Goal: Find specific page/section: Find specific page/section

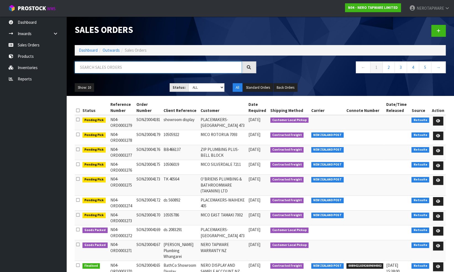
click at [100, 67] on input "text" at bounding box center [158, 67] width 167 height 12
paste input "SONZ0003729"
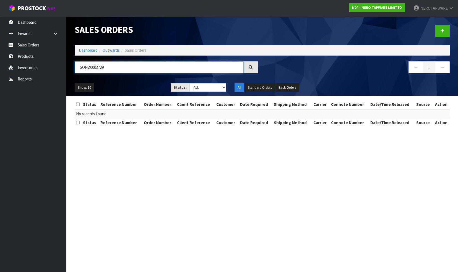
click at [114, 67] on input "SONZ0003729" at bounding box center [159, 67] width 169 height 12
paste input "662"
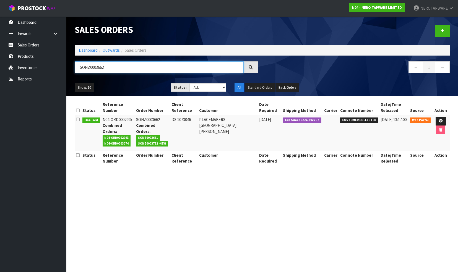
click at [110, 68] on input "SONZ0003662" at bounding box center [159, 67] width 169 height 12
paste input "830"
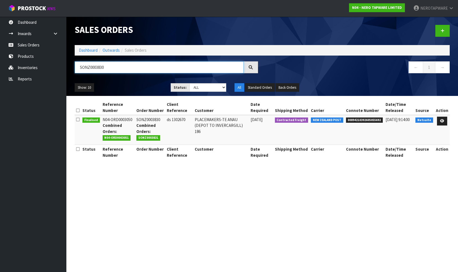
click at [112, 71] on input "SONZ0003830" at bounding box center [159, 67] width 169 height 12
paste input "772"
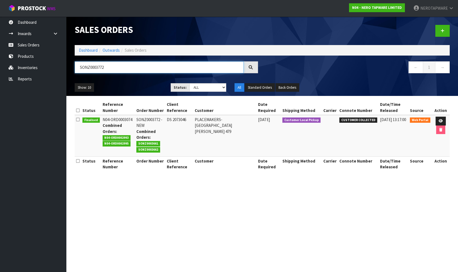
click at [114, 68] on input "SONZ0003772" at bounding box center [159, 67] width 169 height 12
paste input "884"
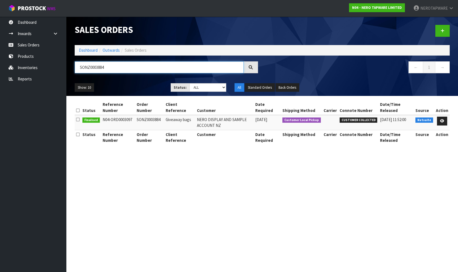
click at [110, 68] on input "SONZ0003884" at bounding box center [159, 67] width 169 height 12
paste input "7"
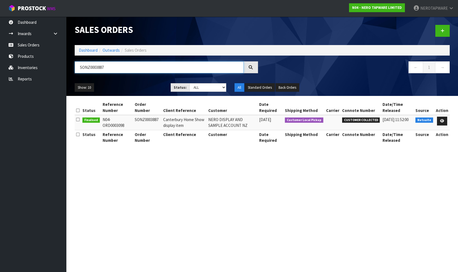
click at [115, 66] on input "SONZ0003887" at bounding box center [159, 67] width 169 height 12
paste input "902"
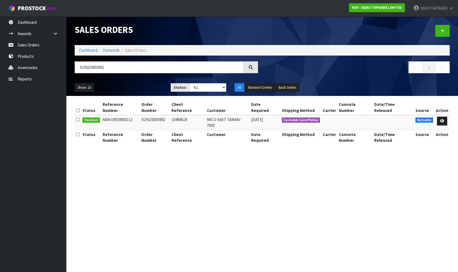
click at [155, 115] on td "SONZ0003902" at bounding box center [155, 122] width 30 height 15
copy td "SONZ0003902"
click at [118, 67] on input "SONZ0003902" at bounding box center [159, 67] width 169 height 12
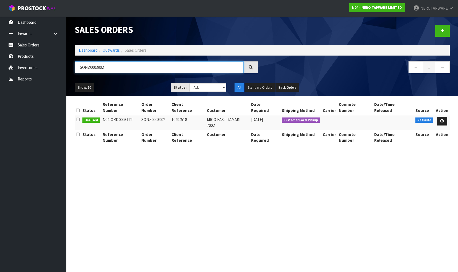
paste input "57"
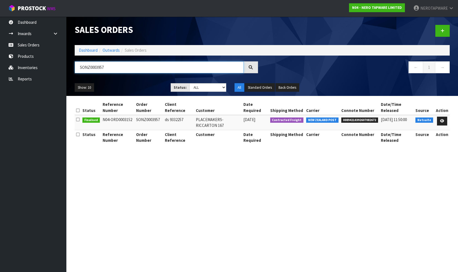
click at [111, 66] on input "SONZ0003957" at bounding box center [159, 67] width 169 height 12
paste input "8"
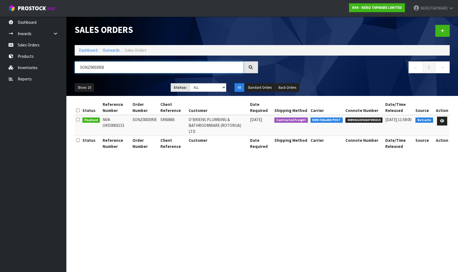
click at [113, 67] on input "SONZ0003958" at bounding box center [159, 67] width 169 height 12
paste input "60"
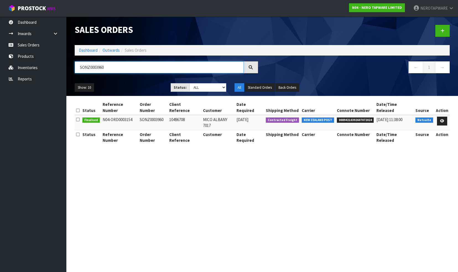
click at [112, 69] on input "SONZ0003960" at bounding box center [159, 67] width 169 height 12
paste input "1"
click at [113, 69] on input "SONZ0003961" at bounding box center [159, 67] width 169 height 12
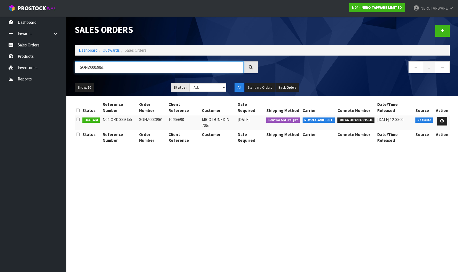
paste input "4"
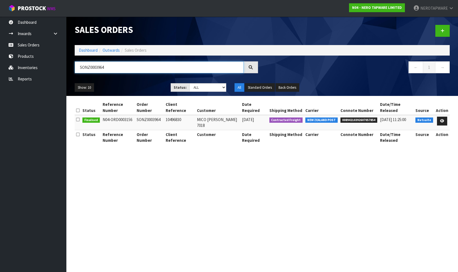
click at [116, 65] on input "SONZ0003964" at bounding box center [159, 67] width 169 height 12
paste input "5"
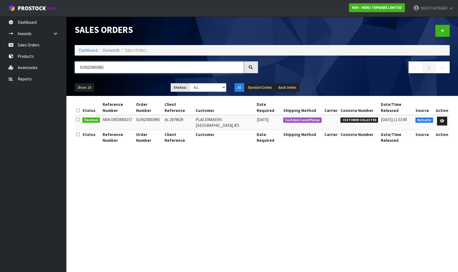
click at [110, 68] on input "SONZ0003965" at bounding box center [159, 67] width 169 height 12
paste input "7"
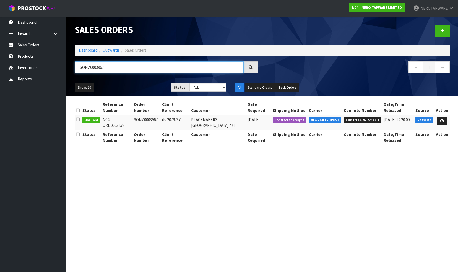
click at [112, 67] on input "SONZ0003967" at bounding box center [159, 67] width 169 height 12
paste input "8"
click at [112, 70] on input "SONZ0003968" at bounding box center [159, 67] width 169 height 12
click at [113, 70] on input "SONZ0003968" at bounding box center [159, 67] width 169 height 12
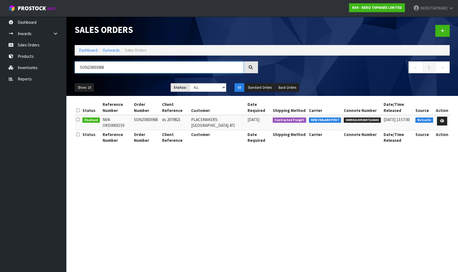
paste input "70"
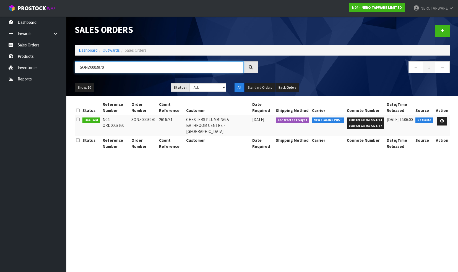
click at [111, 68] on input "SONZ0003970" at bounding box center [159, 67] width 169 height 12
paste input "2"
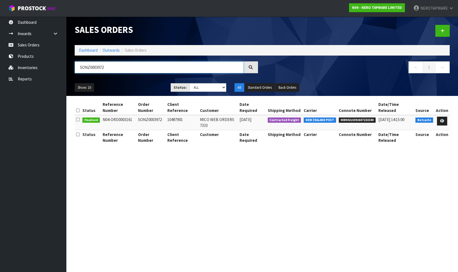
click at [118, 68] on input "SONZ0003972" at bounding box center [159, 67] width 169 height 12
paste input "4"
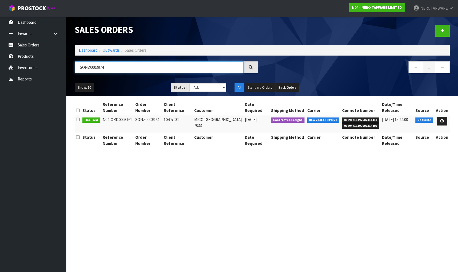
click at [118, 68] on input "SONZ0003974" at bounding box center [159, 67] width 169 height 12
paste input "5"
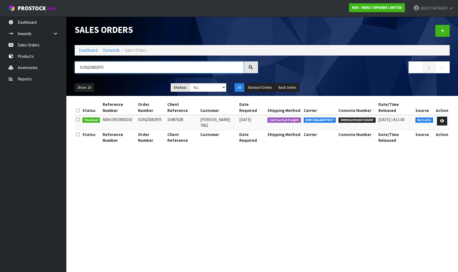
click at [113, 66] on input "SONZ0003975" at bounding box center [159, 67] width 169 height 12
paste input "7"
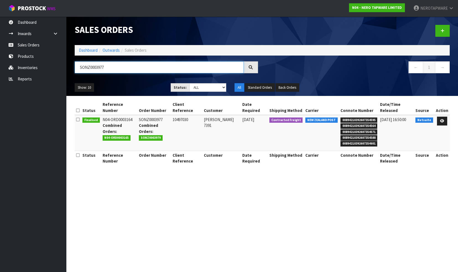
click at [111, 69] on input "SONZ0003977" at bounding box center [159, 67] width 169 height 12
paste input "CLIENT ORDER NO: SONZ0003979"
type input "CLIENT ORDER NO: SONZ0003979"
drag, startPoint x: 143, startPoint y: 67, endPoint x: 72, endPoint y: 65, distance: 70.6
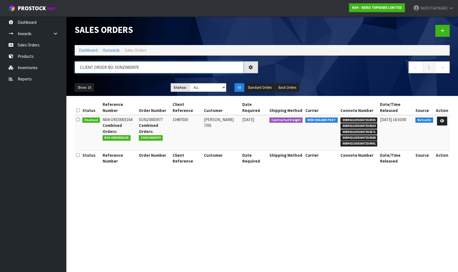
click at [71, 66] on div "CLIENT ORDER NO: SONZ0003979" at bounding box center [167, 69] width 192 height 16
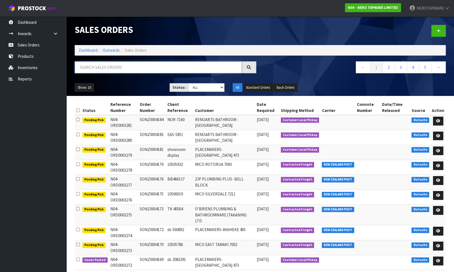
click at [129, 69] on input "text" at bounding box center [158, 67] width 167 height 12
paste input "SONZ0003979"
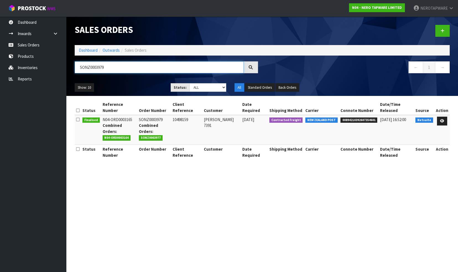
click at [111, 68] on input "SONZ0003979" at bounding box center [159, 67] width 169 height 12
paste input "81"
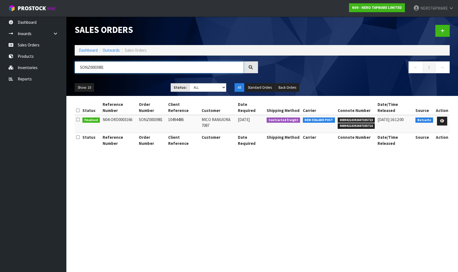
click at [111, 68] on input "SONZ0003981" at bounding box center [159, 67] width 169 height 12
paste input "4"
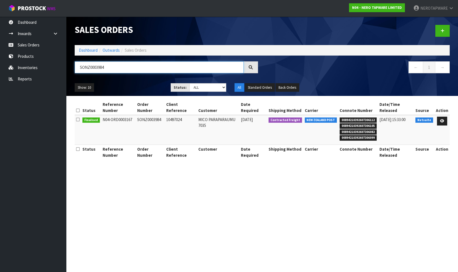
click at [115, 68] on input "SONZ0003984" at bounding box center [159, 67] width 169 height 12
paste input "8"
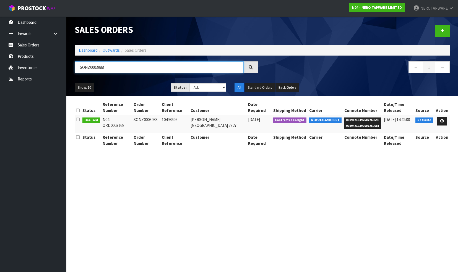
click at [111, 68] on input "SONZ0003988" at bounding box center [159, 67] width 169 height 12
paste input "9"
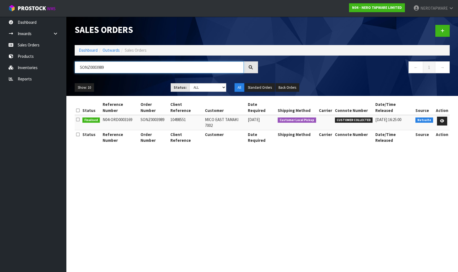
click at [117, 69] on input "SONZ0003989" at bounding box center [159, 67] width 169 height 12
paste input "92"
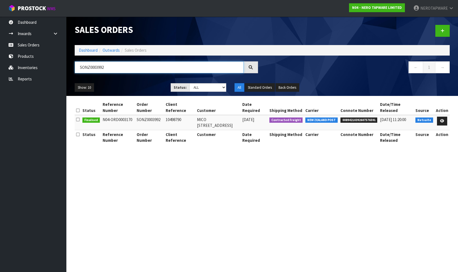
click at [108, 69] on input "SONZ0003992" at bounding box center [159, 67] width 169 height 12
paste input "3"
click at [107, 69] on input "SONZ0003993" at bounding box center [159, 67] width 169 height 12
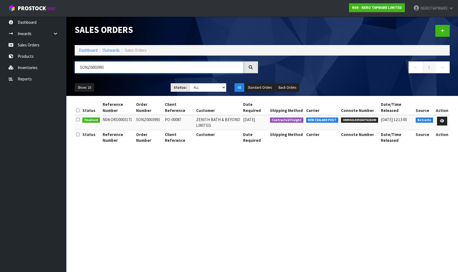
paste input "4"
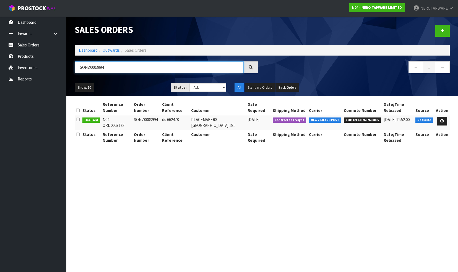
click at [112, 68] on input "SONZ0003994" at bounding box center [159, 67] width 169 height 12
paste input "6"
click at [115, 70] on input "SONZ0003996" at bounding box center [159, 67] width 169 height 12
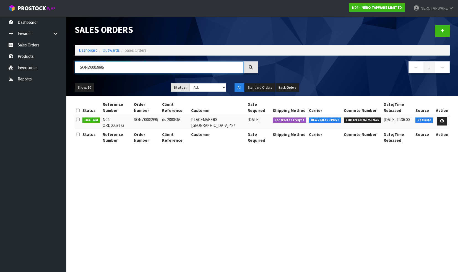
paste input "7"
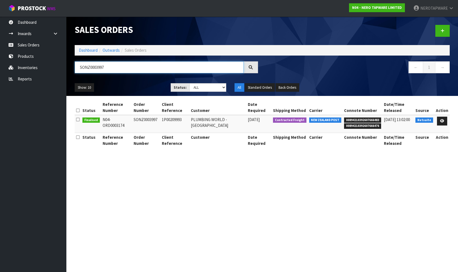
click at [117, 68] on input "SONZ0003997" at bounding box center [159, 67] width 169 height 12
paste input "4000"
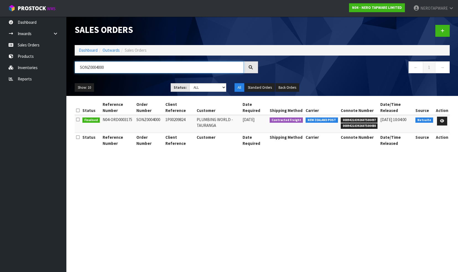
click at [116, 68] on input "SONZ0004000" at bounding box center [159, 67] width 169 height 12
paste input "1"
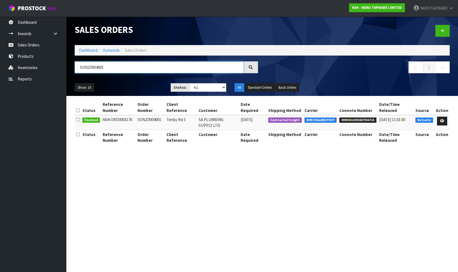
click at [110, 66] on input "SONZ0004001" at bounding box center [159, 67] width 169 height 12
paste input "5"
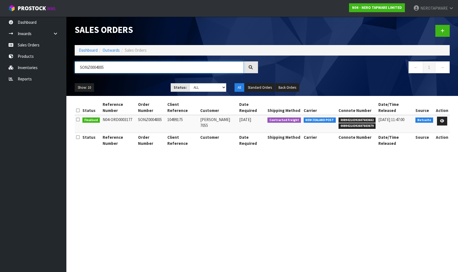
click at [110, 69] on input "SONZ0004005" at bounding box center [159, 67] width 169 height 12
paste input "6"
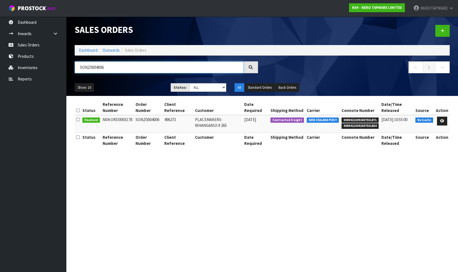
click at [110, 68] on input "SONZ0004006" at bounding box center [159, 67] width 169 height 12
paste input "8"
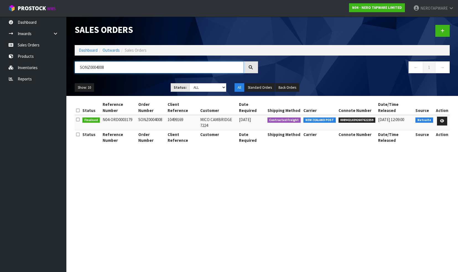
click at [113, 68] on input "SONZ0004008" at bounding box center [159, 67] width 169 height 12
paste input "10"
click at [112, 68] on input "SONZ0004010" at bounding box center [159, 67] width 169 height 12
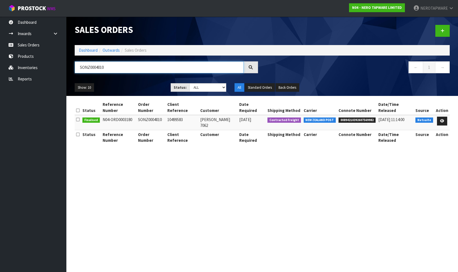
paste input "1"
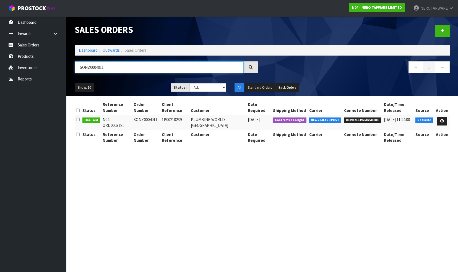
click at [116, 66] on input "SONZ0004011" at bounding box center [159, 67] width 169 height 12
paste input "2"
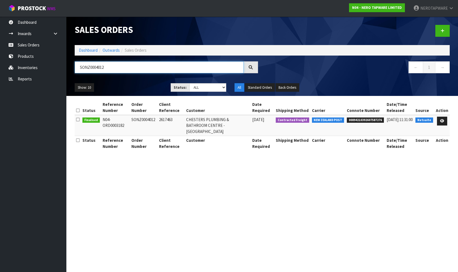
click at [117, 70] on input "SONZ0004012" at bounding box center [159, 67] width 169 height 12
paste input "6"
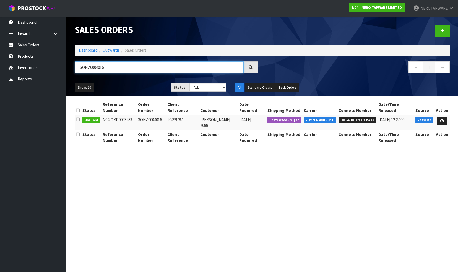
click at [122, 69] on input "SONZ0004016" at bounding box center [159, 67] width 169 height 12
paste input "8"
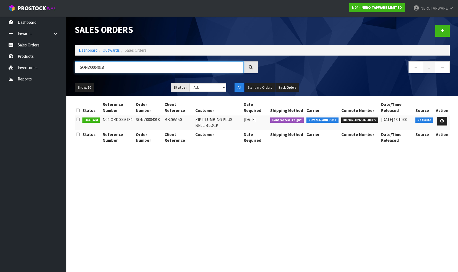
click at [118, 69] on input "SONZ0004018" at bounding box center [159, 67] width 169 height 12
paste input "20"
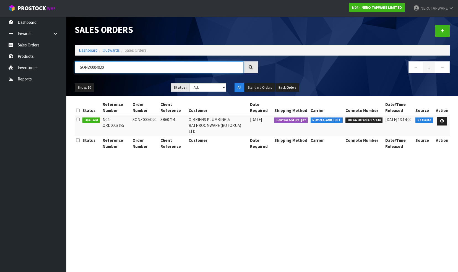
click at [113, 68] on input "SONZ0004020" at bounding box center [159, 67] width 169 height 12
paste input "2"
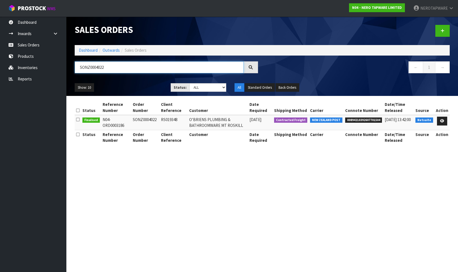
click at [111, 67] on input "SONZ0004022" at bounding box center [159, 67] width 169 height 12
paste input "4"
click at [108, 68] on input "SONZ0004024" at bounding box center [159, 67] width 169 height 12
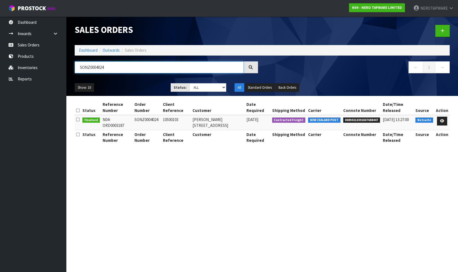
paste input "6"
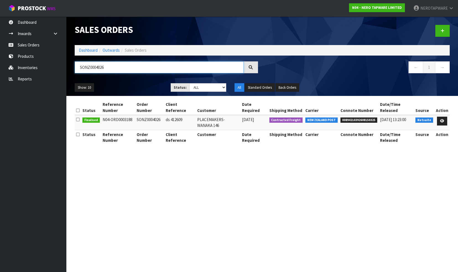
click at [125, 71] on input "SONZ0004026" at bounding box center [159, 67] width 169 height 12
paste input "7"
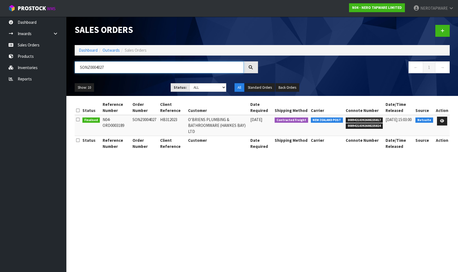
click at [110, 70] on input "SONZ0004027" at bounding box center [159, 67] width 169 height 12
paste input "8"
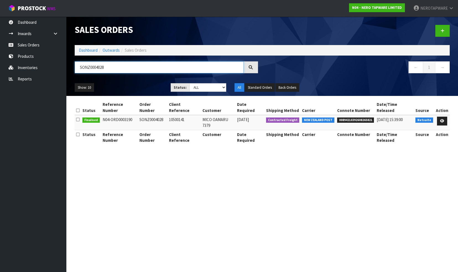
click at [108, 65] on input "SONZ0004028" at bounding box center [159, 67] width 169 height 12
paste input "9"
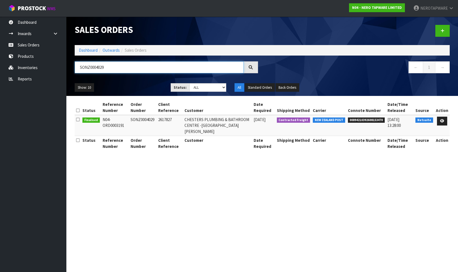
click at [110, 69] on input "SONZ0004029" at bounding box center [159, 67] width 169 height 12
paste input "31"
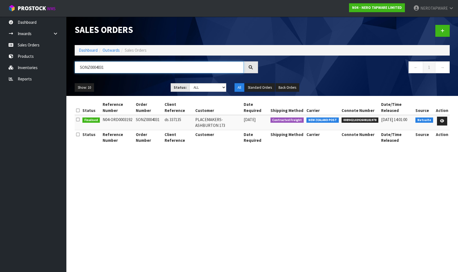
click at [110, 66] on input "SONZ0004031" at bounding box center [159, 67] width 169 height 12
paste input "3"
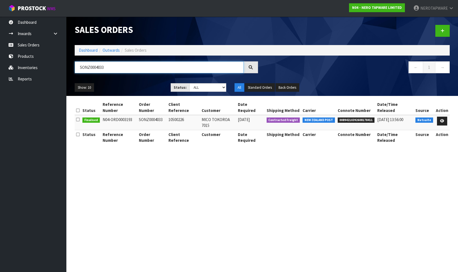
click at [111, 69] on input "SONZ0004033" at bounding box center [159, 67] width 169 height 12
paste input "4"
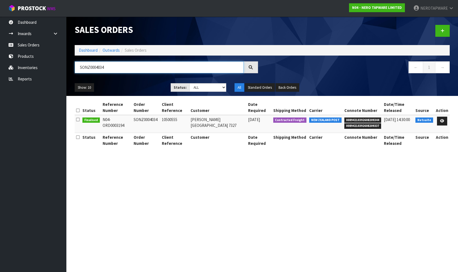
click at [118, 66] on input "SONZ0004034" at bounding box center [159, 67] width 169 height 12
paste input "8"
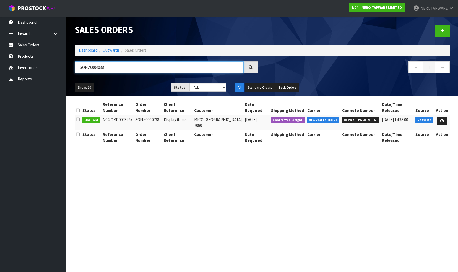
click at [116, 71] on input "SONZ0004038" at bounding box center [159, 67] width 169 height 12
paste input "40"
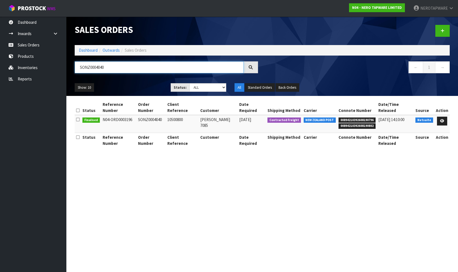
click at [110, 69] on input "SONZ0004040" at bounding box center [159, 67] width 169 height 12
paste input "2"
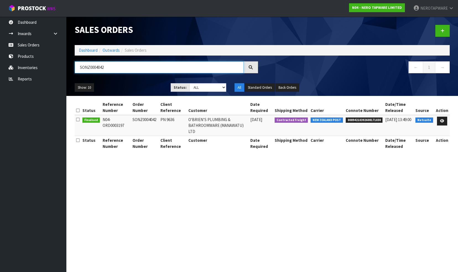
click at [111, 69] on input "SONZ0004042" at bounding box center [159, 67] width 169 height 12
paste input "3"
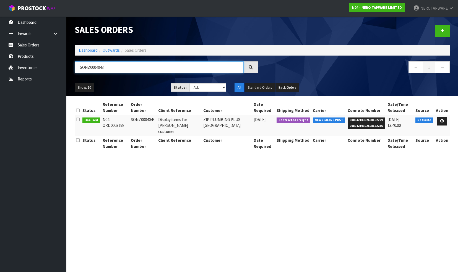
click at [110, 66] on input "SONZ0004043" at bounding box center [159, 67] width 169 height 12
paste input "4"
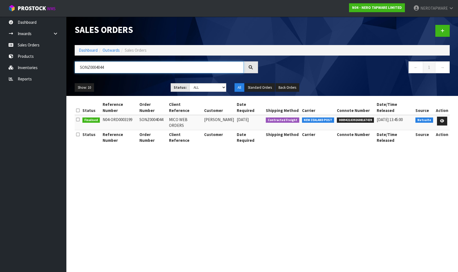
click at [107, 66] on input "SONZ0004044" at bounding box center [159, 67] width 169 height 12
paste input "7"
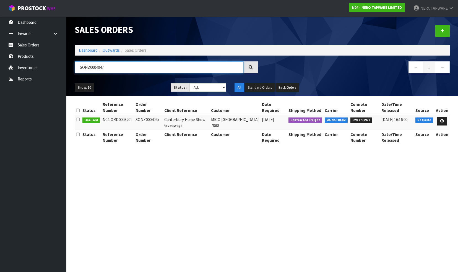
click at [111, 69] on input "SONZ0004047" at bounding box center [159, 67] width 169 height 12
paste input "8"
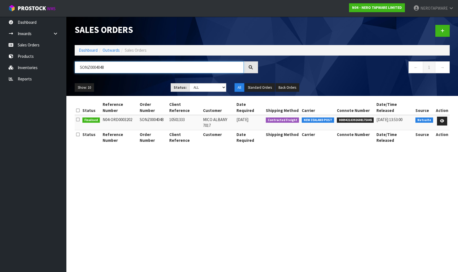
click at [115, 69] on input "SONZ0004048" at bounding box center [159, 67] width 169 height 12
paste input "9"
click at [112, 70] on input "SONZ0004049" at bounding box center [159, 67] width 169 height 12
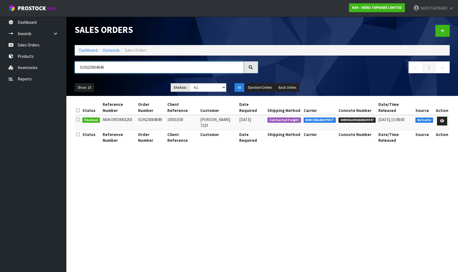
paste input "50"
click at [117, 68] on input "SONZ0004050" at bounding box center [159, 67] width 169 height 12
paste input "2"
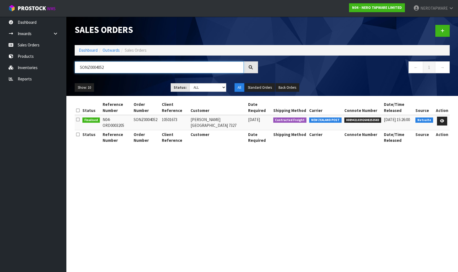
click at [110, 68] on input "SONZ0004052" at bounding box center [159, 67] width 169 height 12
paste input "3"
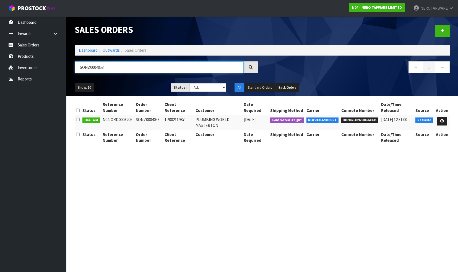
click at [116, 68] on input "SONZ0004053" at bounding box center [159, 67] width 169 height 12
paste input "5"
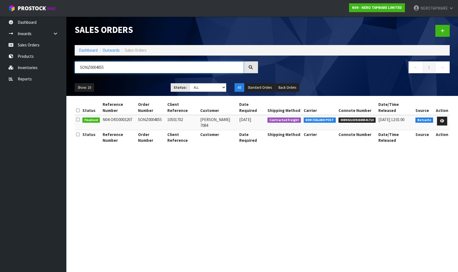
click at [116, 68] on input "SONZ0004055" at bounding box center [159, 67] width 169 height 12
paste input "7"
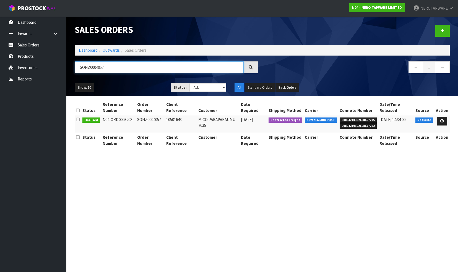
click at [113, 70] on input "SONZ0004057" at bounding box center [159, 67] width 169 height 12
paste input "61"
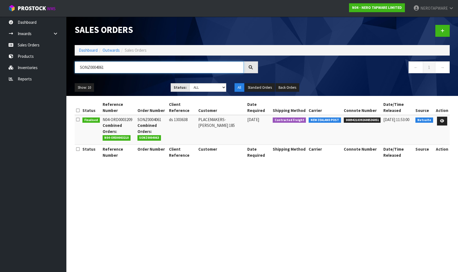
click at [114, 69] on input "SONZ0004061" at bounding box center [159, 67] width 169 height 12
paste input "3"
click at [112, 69] on input "SONZ0004063" at bounding box center [159, 67] width 169 height 12
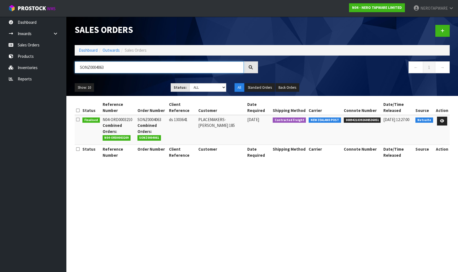
paste input "6"
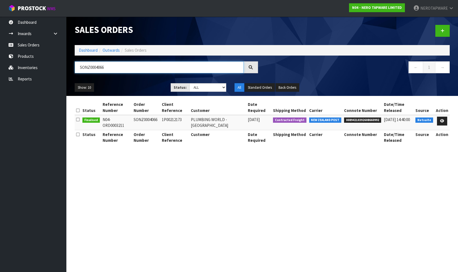
click at [109, 67] on input "SONZ0004066" at bounding box center [159, 67] width 169 height 12
paste input "9"
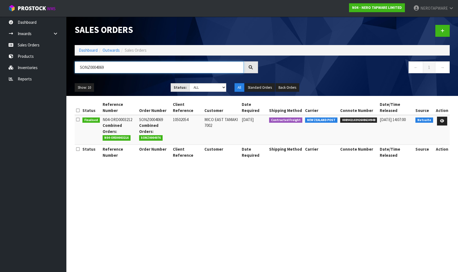
click at [109, 68] on input "SONZ0004069" at bounding box center [159, 67] width 169 height 12
paste input "71"
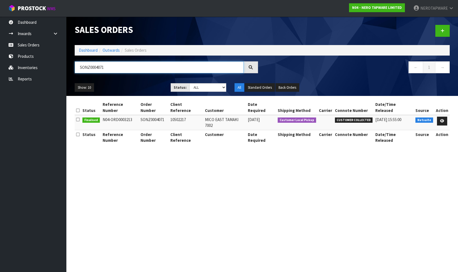
click at [114, 68] on input "SONZ0004071" at bounding box center [159, 67] width 169 height 12
paste input "2"
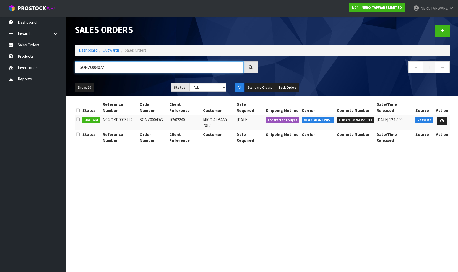
click at [116, 70] on input "SONZ0004072" at bounding box center [159, 67] width 169 height 12
paste input "5"
click at [112, 68] on input "SONZ0004075" at bounding box center [159, 67] width 169 height 12
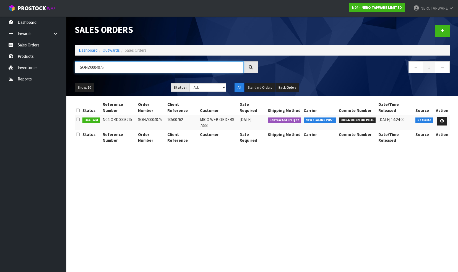
paste input "6"
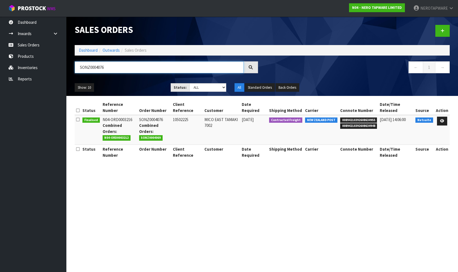
click at [112, 65] on input "SONZ0004076" at bounding box center [159, 67] width 169 height 12
paste input "7"
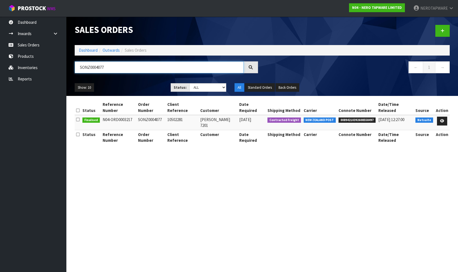
click at [110, 68] on input "SONZ0004077" at bounding box center [159, 67] width 169 height 12
click at [110, 67] on input "SONZ0004077" at bounding box center [159, 67] width 169 height 12
paste input "8"
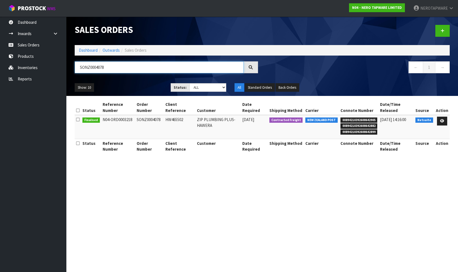
click at [109, 66] on input "SONZ0004078" at bounding box center [159, 67] width 169 height 12
paste input "80"
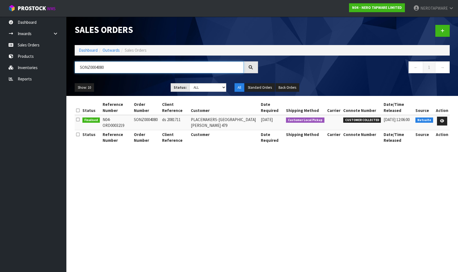
click at [123, 69] on input "SONZ0004080" at bounding box center [159, 67] width 169 height 12
paste input "1"
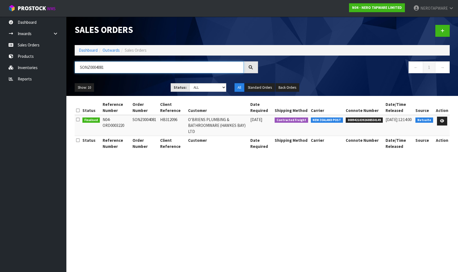
click at [118, 69] on input "SONZ0004081" at bounding box center [159, 67] width 169 height 12
paste input "8"
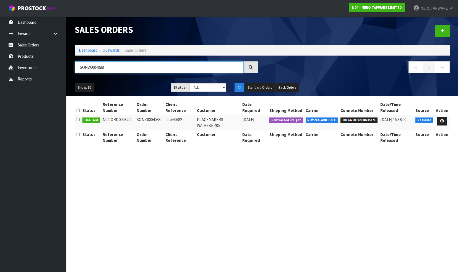
click at [113, 67] on input "SONZ0004088" at bounding box center [159, 67] width 169 height 12
paste input "3"
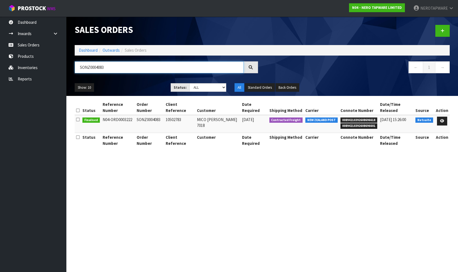
click at [112, 68] on input "SONZ0004083" at bounding box center [159, 67] width 169 height 12
paste input "4"
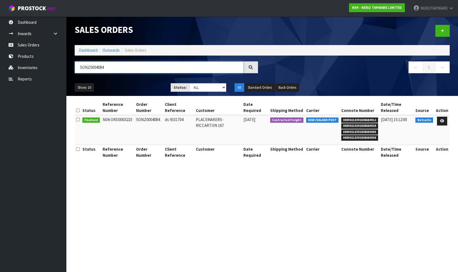
click at [114, 64] on input "SONZ0004084" at bounding box center [159, 67] width 169 height 12
click at [114, 65] on input "SONZ0004084" at bounding box center [159, 67] width 169 height 12
paste input "6"
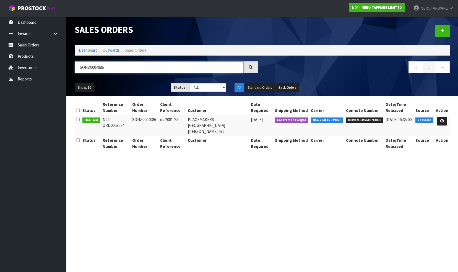
click at [112, 68] on input "SONZ0004086" at bounding box center [159, 67] width 169 height 12
paste input "7"
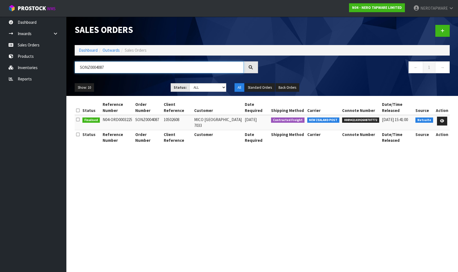
click at [115, 69] on input "SONZ0004087" at bounding box center [159, 67] width 169 height 12
paste input "9"
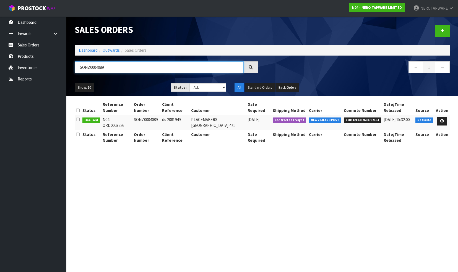
click at [113, 68] on input "SONZ0004089" at bounding box center [159, 67] width 169 height 12
paste input "90"
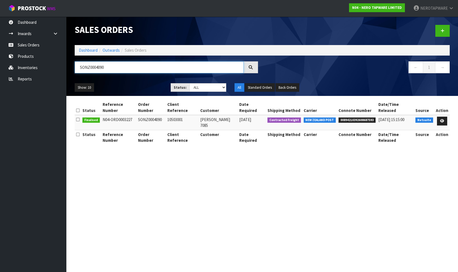
click at [109, 67] on input "SONZ0004090" at bounding box center [159, 67] width 169 height 12
paste input "2"
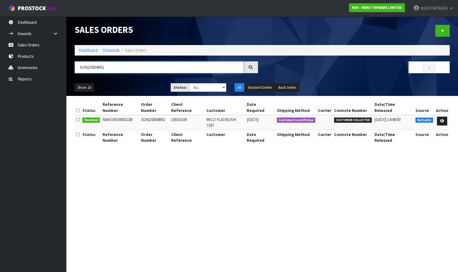
click at [115, 63] on input "SONZ0004092" at bounding box center [159, 67] width 169 height 12
click at [114, 68] on input "SONZ0004092" at bounding box center [159, 67] width 169 height 12
paste input "4"
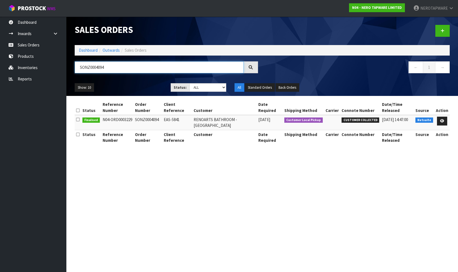
click at [114, 68] on input "SONZ0004094" at bounding box center [159, 67] width 169 height 12
paste input "67"
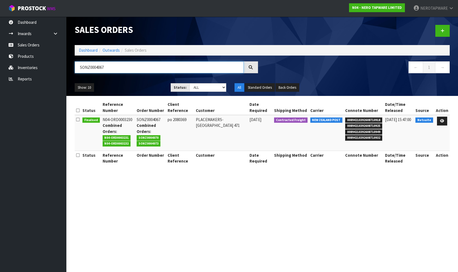
click at [122, 66] on input "SONZ0004067" at bounding box center [159, 67] width 169 height 12
paste input "70"
click at [119, 70] on input "SONZ0004070" at bounding box center [159, 67] width 169 height 12
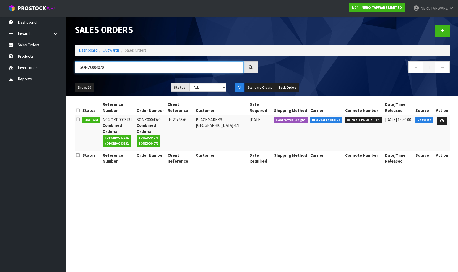
paste input "3"
click at [117, 69] on input "SONZ0004073" at bounding box center [159, 67] width 169 height 12
paste input "95"
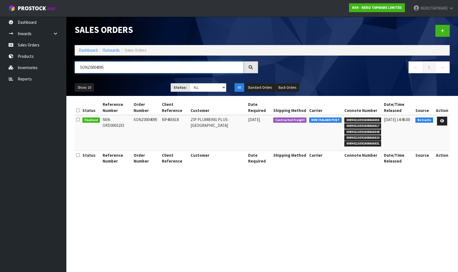
click at [111, 69] on input "SONZ0004095" at bounding box center [159, 67] width 169 height 12
paste input "7"
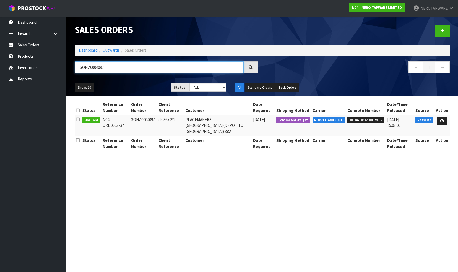
click at [111, 65] on input "SONZ0004097" at bounding box center [159, 67] width 169 height 12
paste input "102"
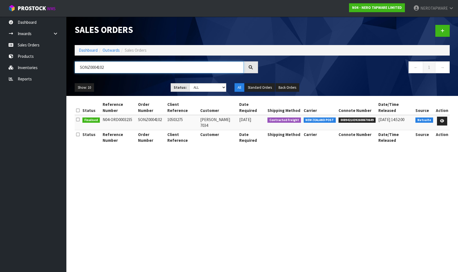
click at [115, 71] on input "SONZ0004102" at bounding box center [159, 67] width 169 height 12
paste input "CLIENT ORDER NO: SONZ0004103"
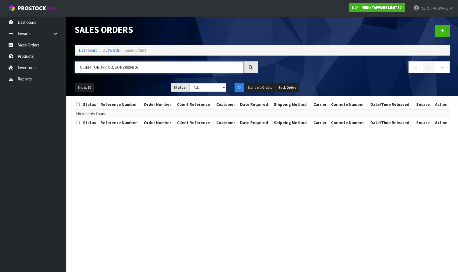
drag, startPoint x: 147, startPoint y: 67, endPoint x: 82, endPoint y: 68, distance: 64.7
click at [82, 68] on input "CLIENT ORDER NO: SONZ0004103" at bounding box center [159, 67] width 169 height 12
type input "C"
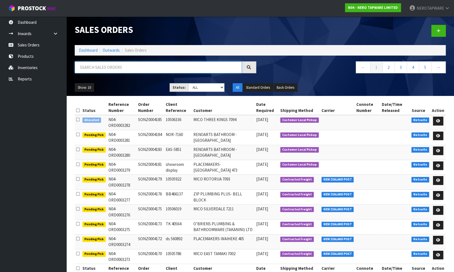
click at [118, 70] on input "text" at bounding box center [158, 67] width 167 height 12
paste input "SONZ0004103"
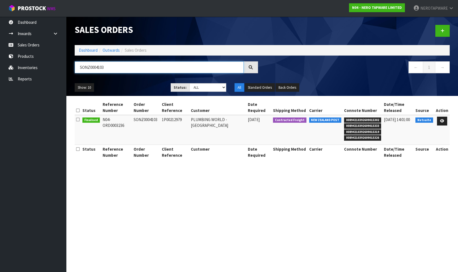
click at [111, 69] on input "SONZ0004103" at bounding box center [159, 67] width 169 height 12
paste input "6"
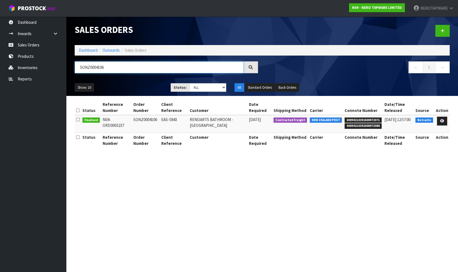
click at [109, 66] on input "SONZ0004106" at bounding box center [159, 67] width 169 height 12
paste input "8"
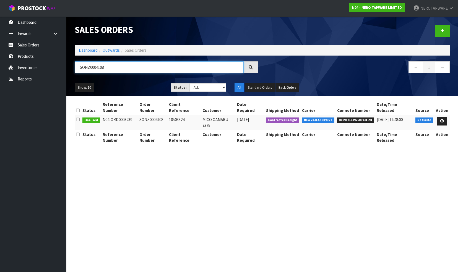
click at [110, 66] on input "SONZ0004108" at bounding box center [159, 67] width 169 height 12
paste input "9"
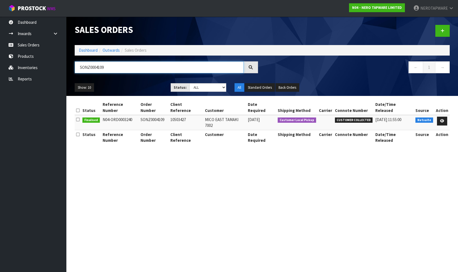
click at [109, 67] on input "SONZ0004109" at bounding box center [159, 67] width 169 height 12
paste input "10"
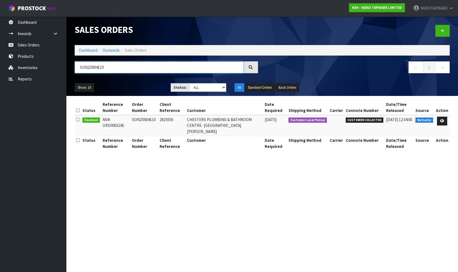
click at [113, 68] on input "SONZ0004110" at bounding box center [159, 67] width 169 height 12
paste input "5"
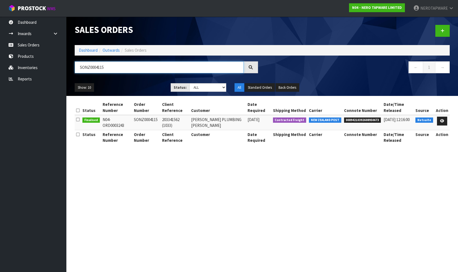
click at [111, 65] on input "SONZ0004115" at bounding box center [159, 67] width 169 height 12
paste input "20"
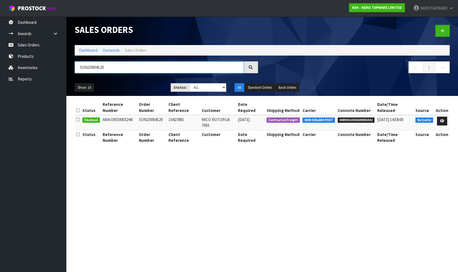
click at [121, 66] on input "SONZ0004120" at bounding box center [159, 67] width 169 height 12
paste input "4"
click at [123, 71] on input "SONZ0004124" at bounding box center [159, 67] width 169 height 12
click at [123, 70] on input "SONZ0004124" at bounding box center [159, 67] width 169 height 12
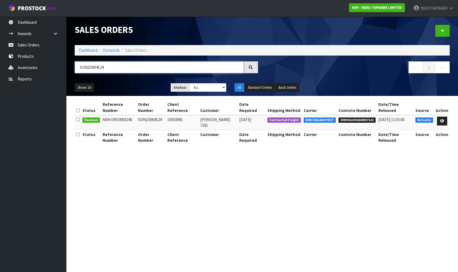
paste
click at [116, 71] on input "SONZ0004125" at bounding box center [159, 67] width 169 height 12
click at [117, 66] on input "SONZ0004126" at bounding box center [159, 67] width 169 height 12
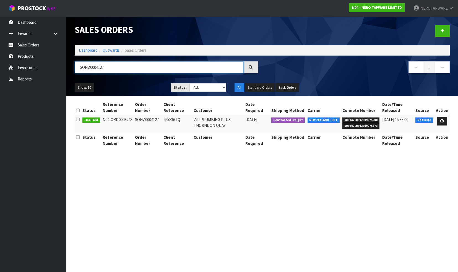
click at [111, 70] on input "SONZ0004127" at bounding box center [159, 67] width 169 height 12
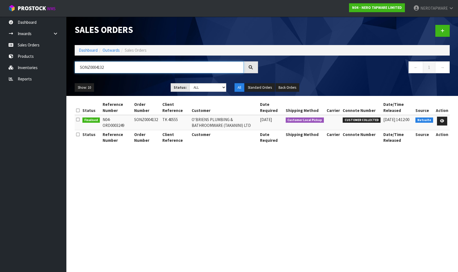
click at [112, 68] on input "SONZ0004132" at bounding box center [159, 67] width 169 height 12
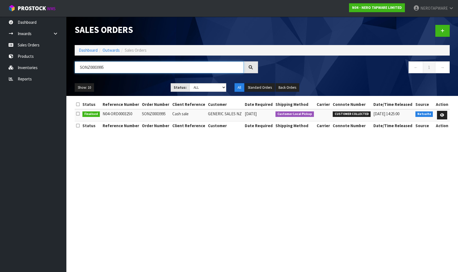
click at [112, 70] on input "SONZ0003995" at bounding box center [159, 67] width 169 height 12
click at [112, 68] on input "SONZ0003995" at bounding box center [159, 67] width 169 height 12
click at [111, 66] on input "SONZ0003995" at bounding box center [159, 67] width 169 height 12
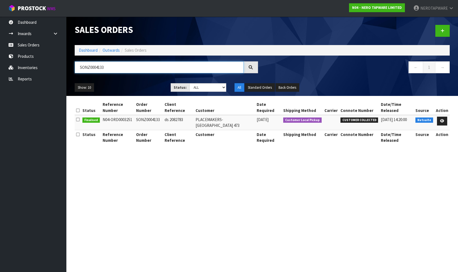
type input "SONZ0004133"
